Goal: Check status: Check status

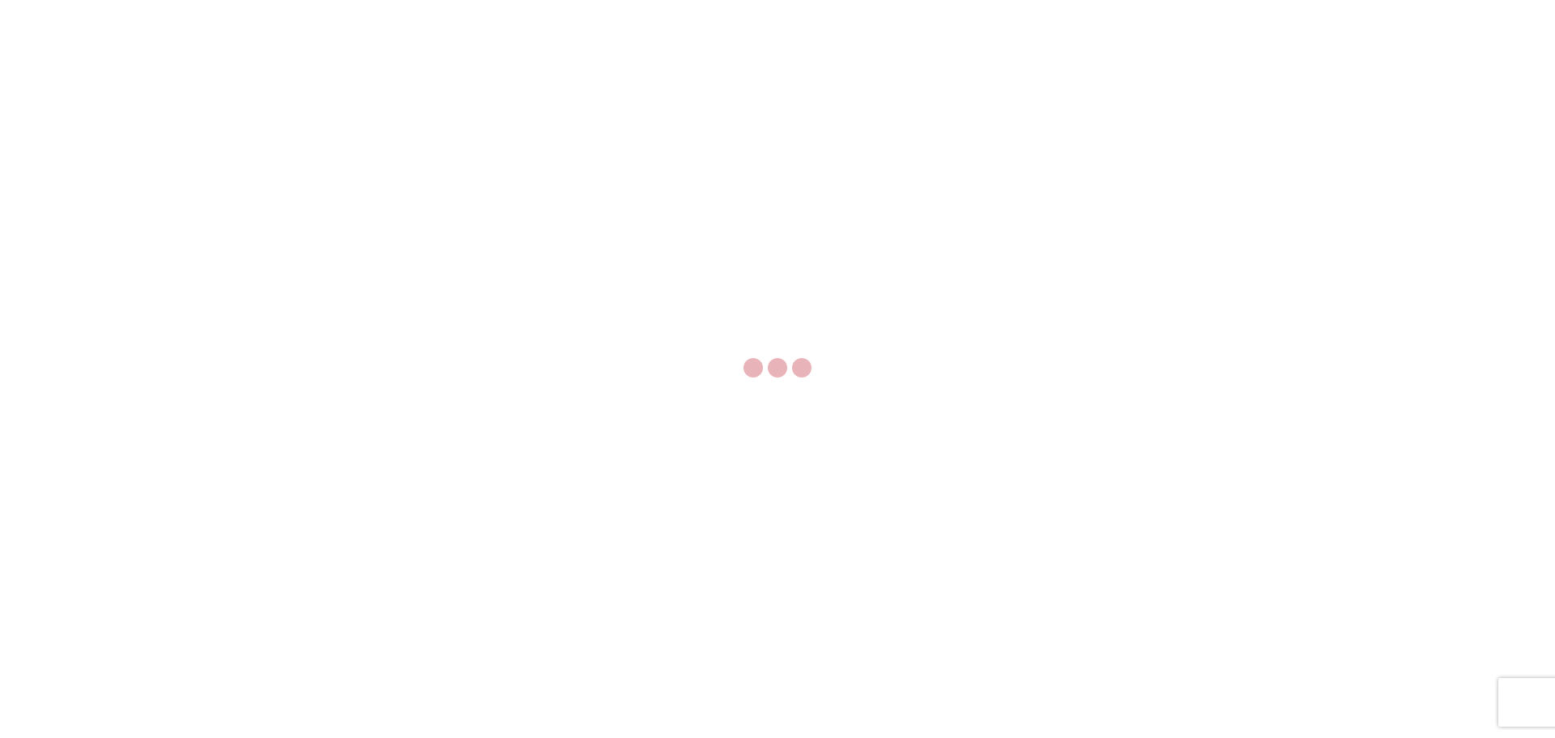
select select "FULL"
select select "LBS"
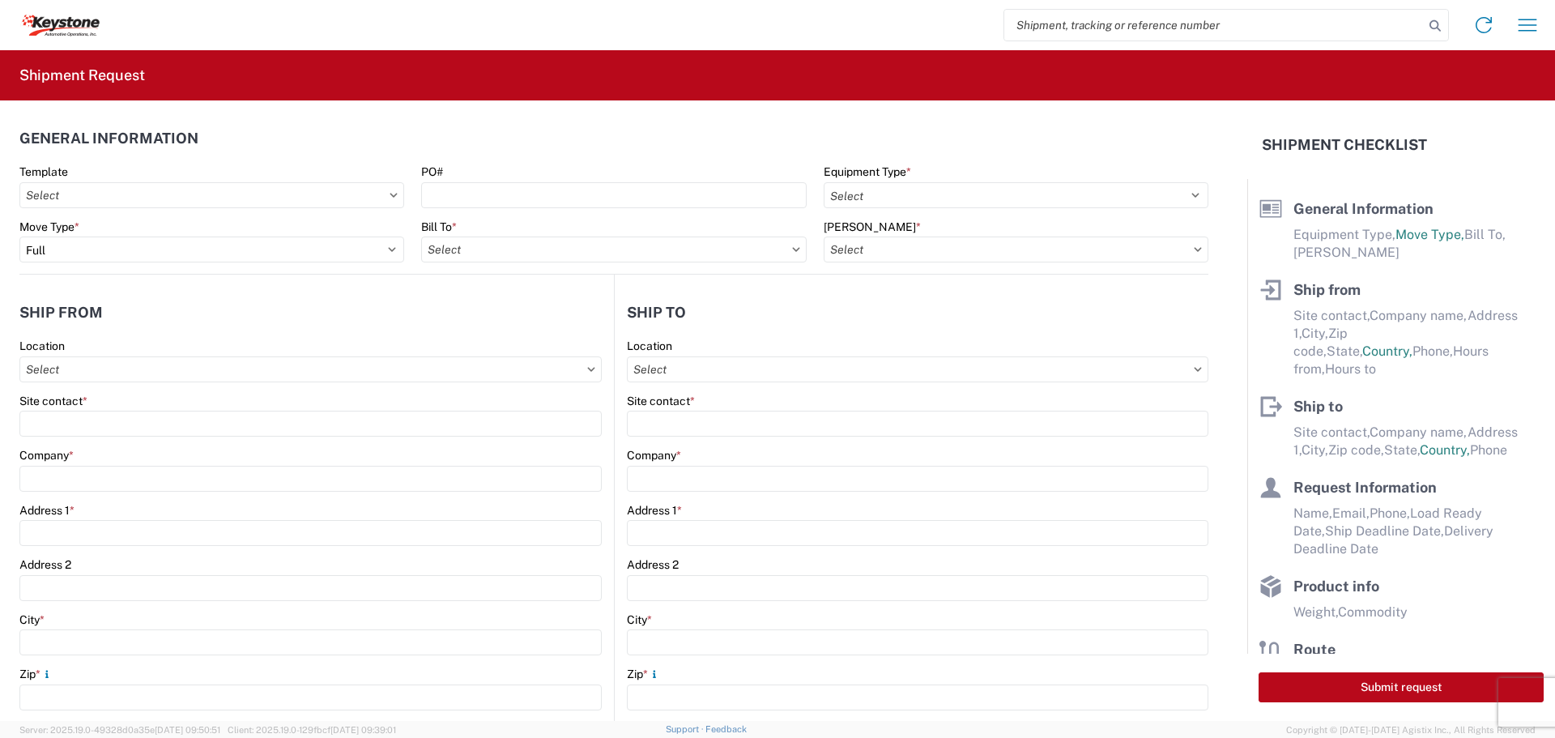
click at [1058, 23] on input "search" at bounding box center [1213, 25] width 419 height 31
type input "56837063"
click at [1436, 29] on icon at bounding box center [1435, 26] width 23 height 23
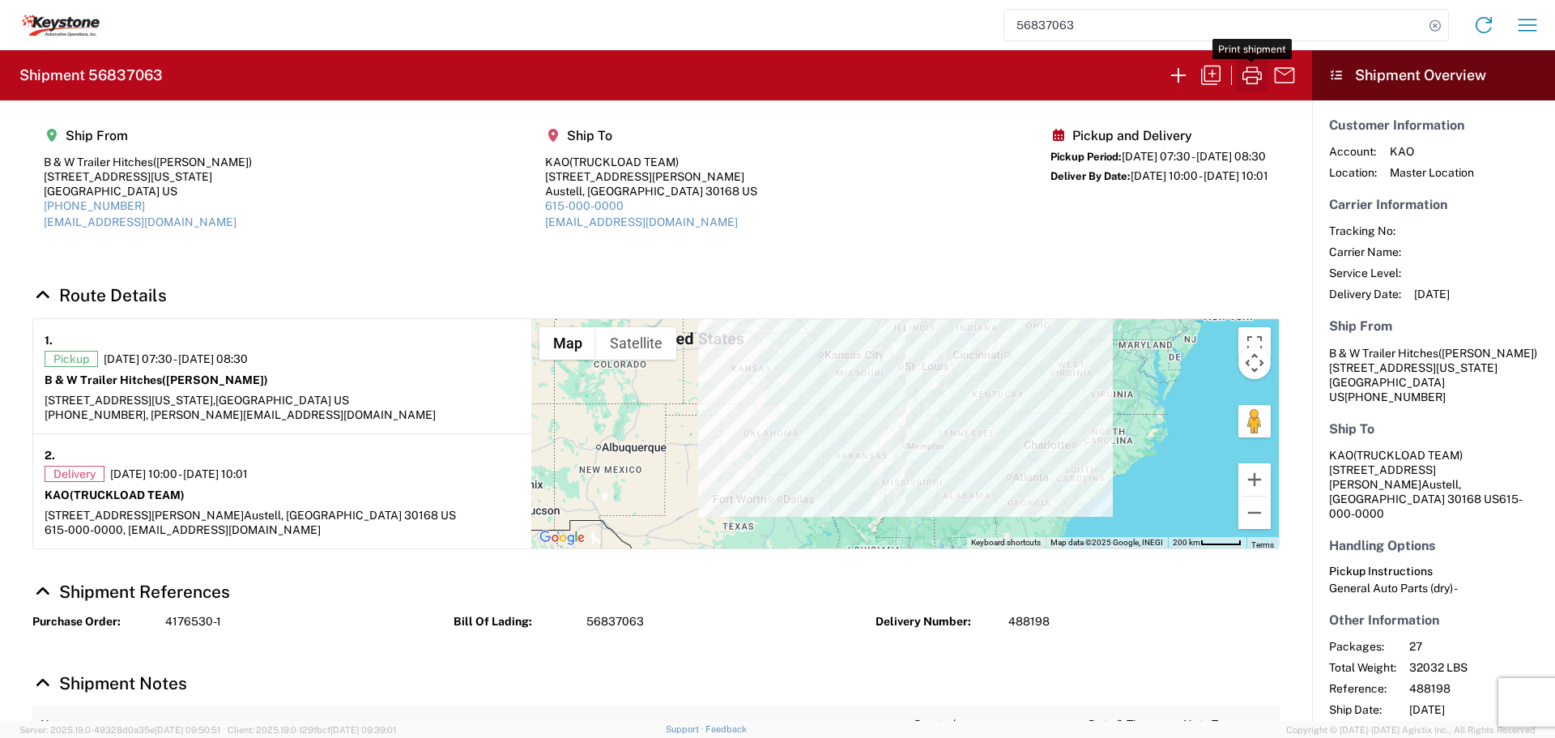
click at [1243, 71] on icon "button" at bounding box center [1252, 75] width 26 height 26
click at [1431, 28] on icon at bounding box center [1435, 26] width 23 height 23
click at [1230, 26] on input "search" at bounding box center [1213, 25] width 419 height 31
type input "56837269"
click at [1433, 28] on icon at bounding box center [1435, 26] width 23 height 23
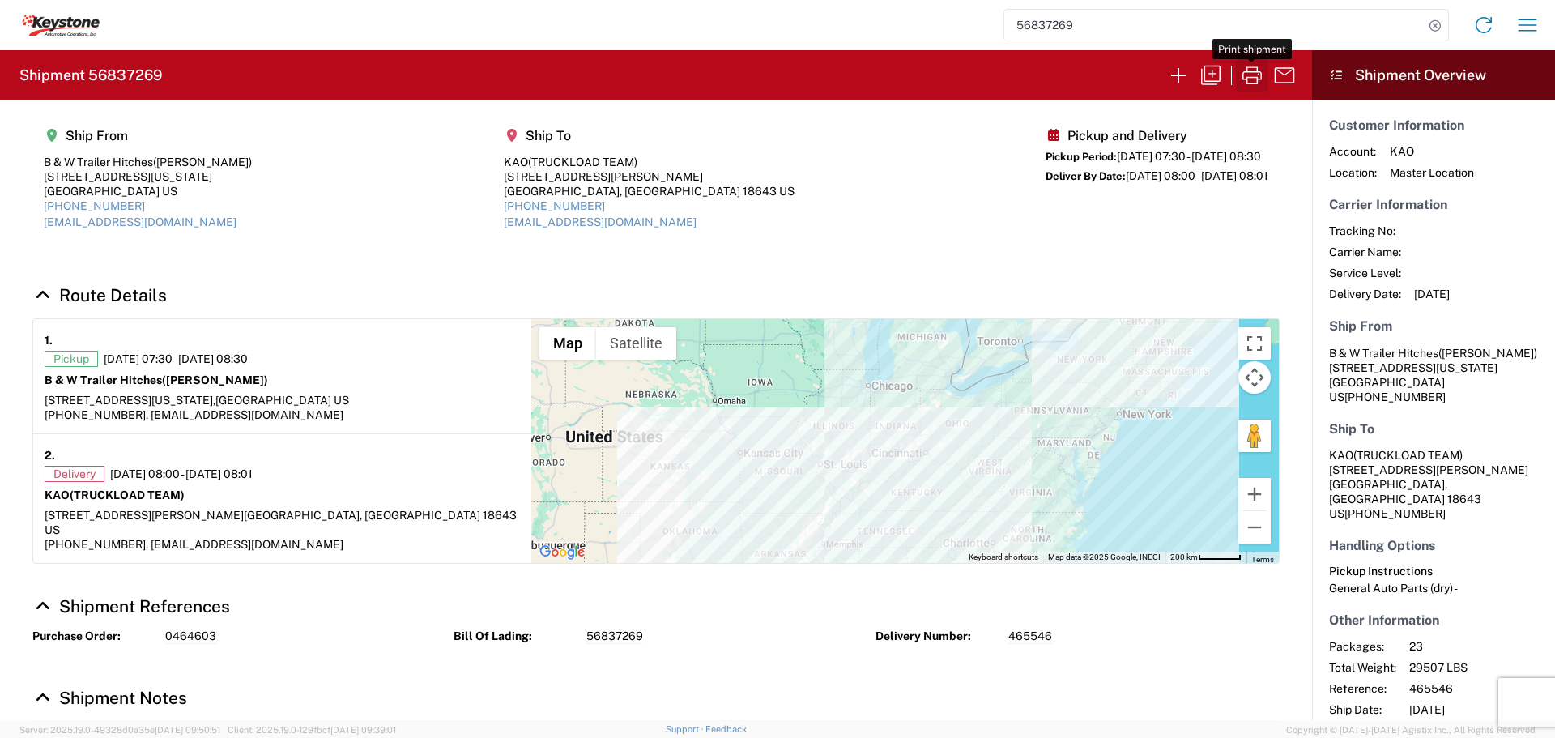
click at [1247, 65] on icon "button" at bounding box center [1252, 75] width 26 height 26
